Goal: Find specific page/section: Find specific page/section

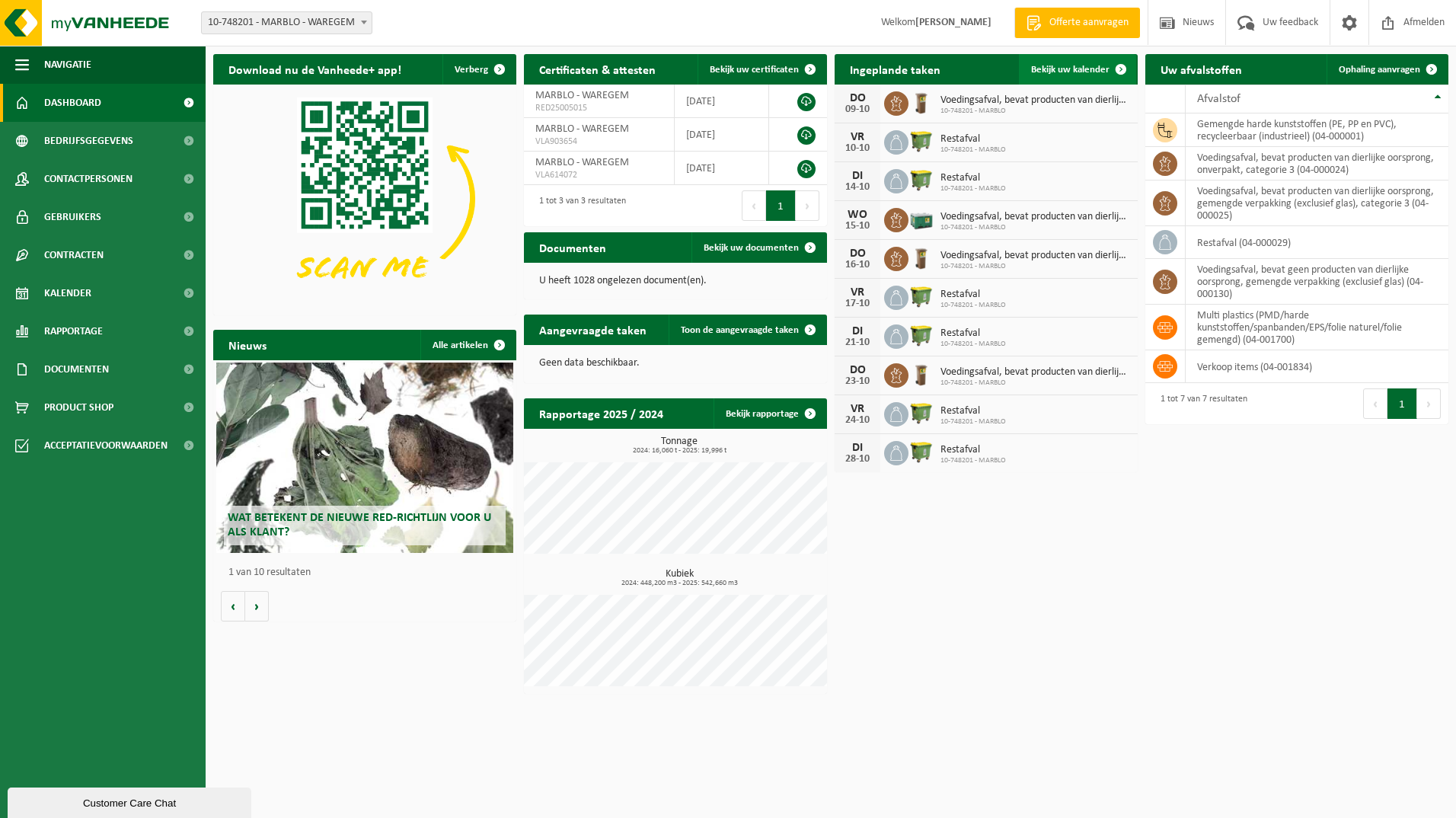
click at [1084, 78] on link "Bekijk uw kalender" at bounding box center [1077, 69] width 117 height 30
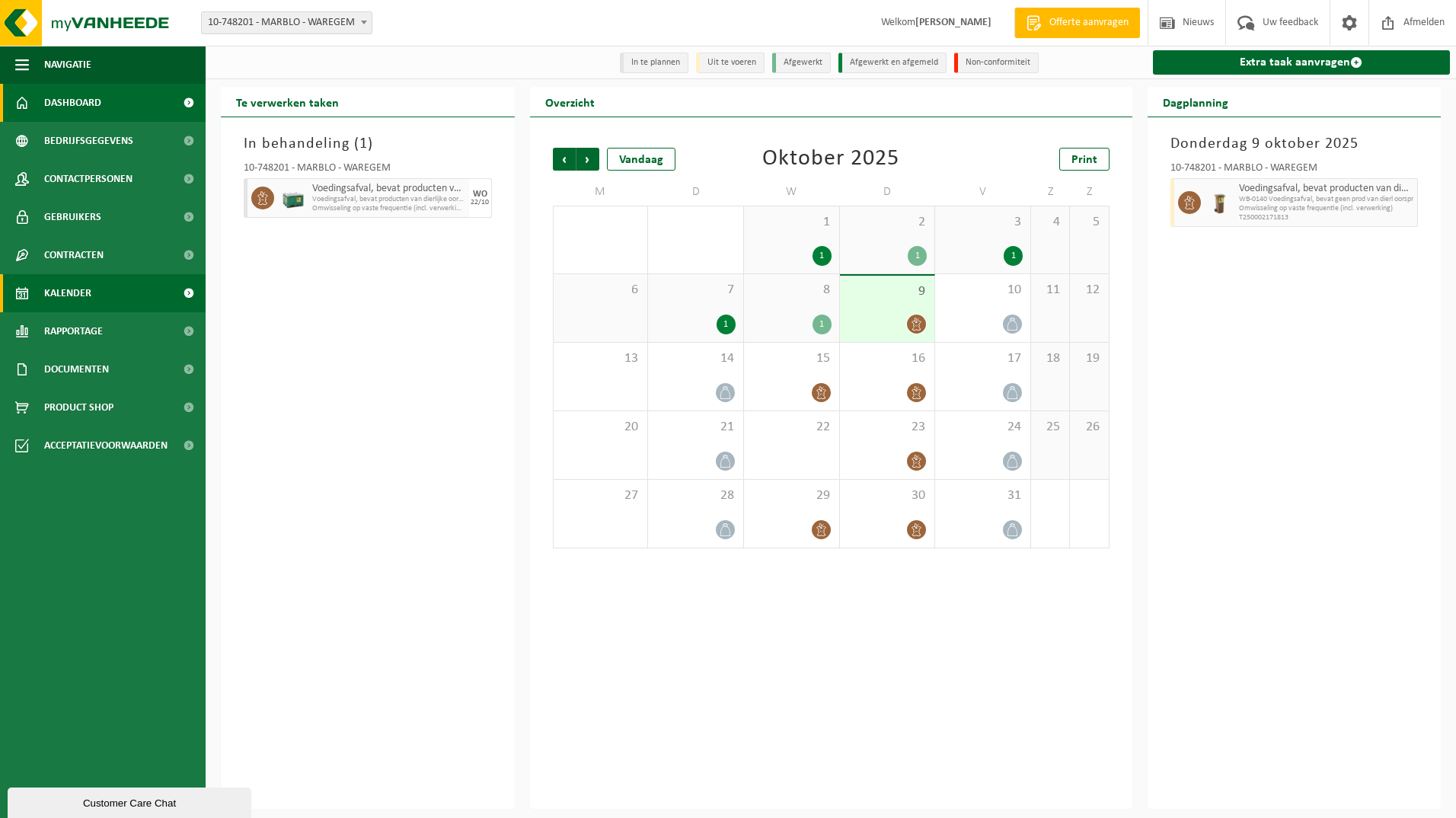
click at [134, 99] on link "Dashboard" at bounding box center [103, 103] width 206 height 38
